Goal: Find specific page/section: Find specific page/section

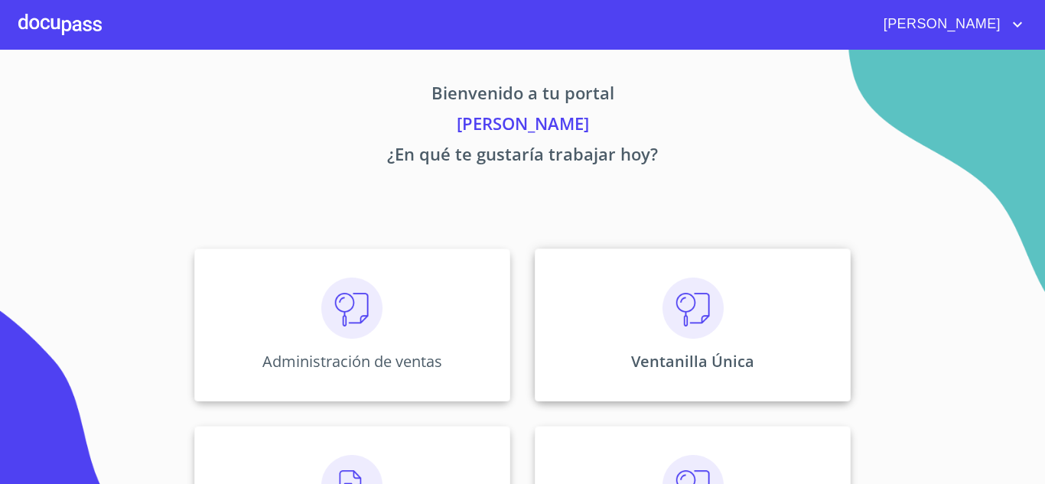
click at [713, 346] on div "Ventanilla Única" at bounding box center [693, 325] width 316 height 153
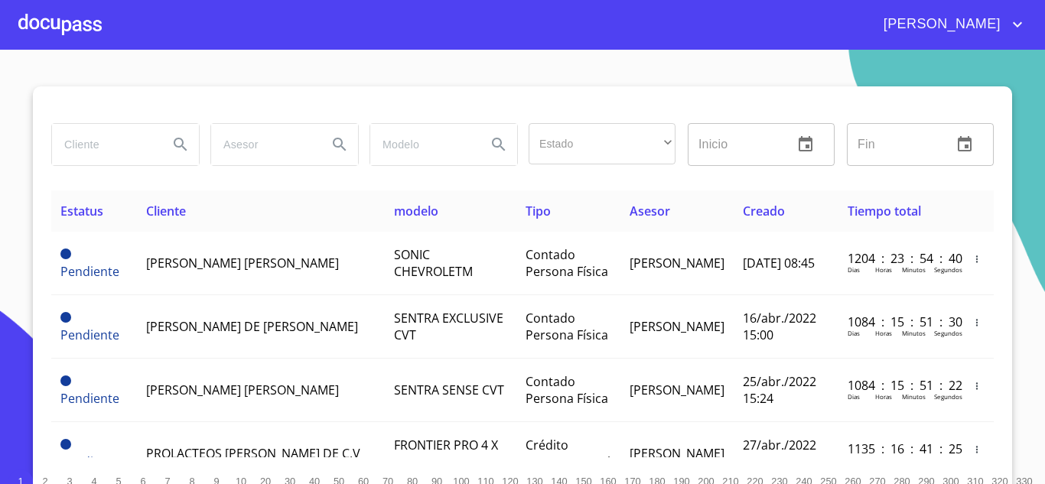
click at [71, 135] on input "search" at bounding box center [104, 144] width 104 height 41
type input "TIP AUTO"
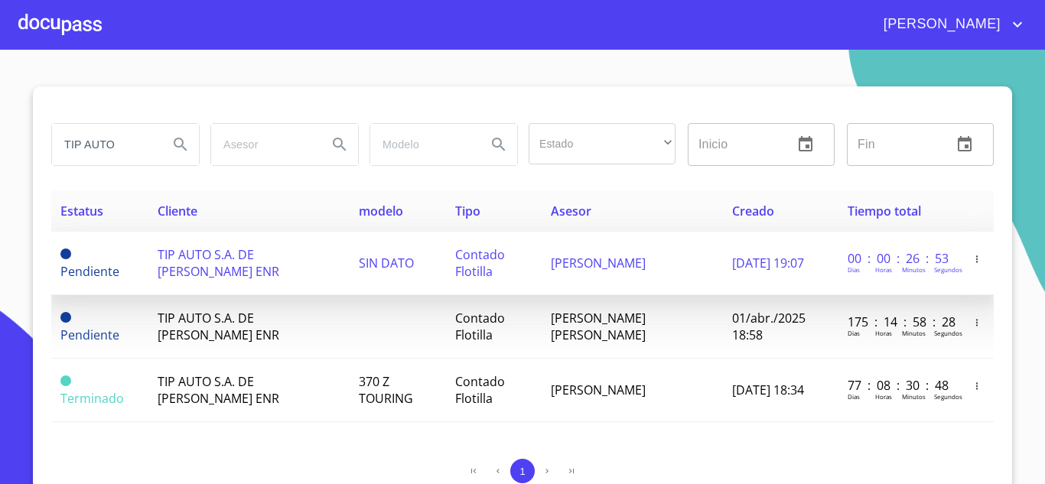
click at [175, 262] on span "TIP AUTO S.A. DE [PERSON_NAME] ENR" at bounding box center [219, 263] width 122 height 34
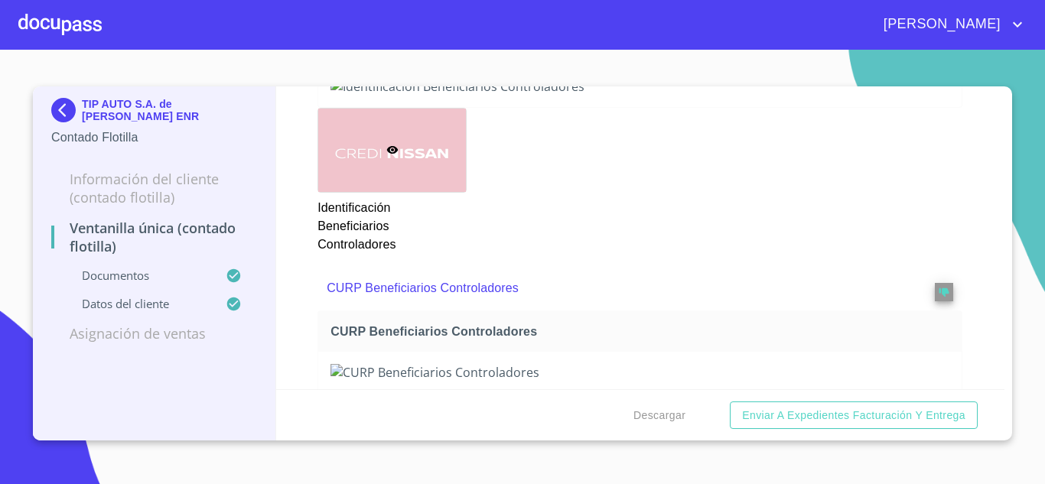
scroll to position [3903, 0]
